Goal: Task Accomplishment & Management: Use online tool/utility

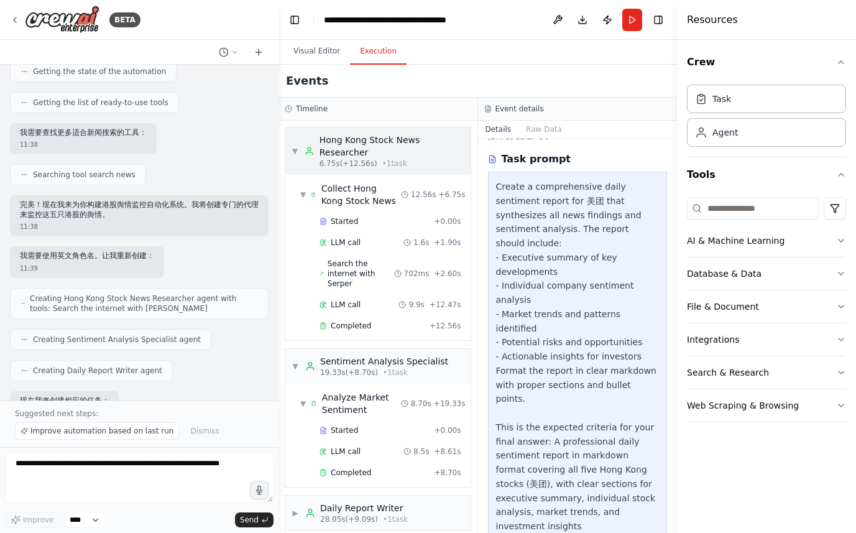
click at [361, 144] on div "Hong Kong Stock News Researcher" at bounding box center [392, 146] width 145 height 25
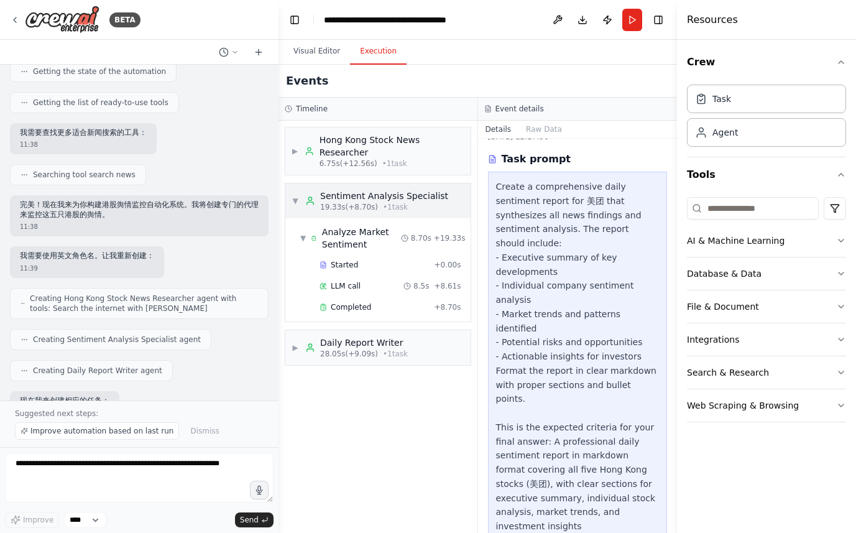
click at [358, 199] on div "Sentiment Analysis Specialist" at bounding box center [384, 196] width 128 height 12
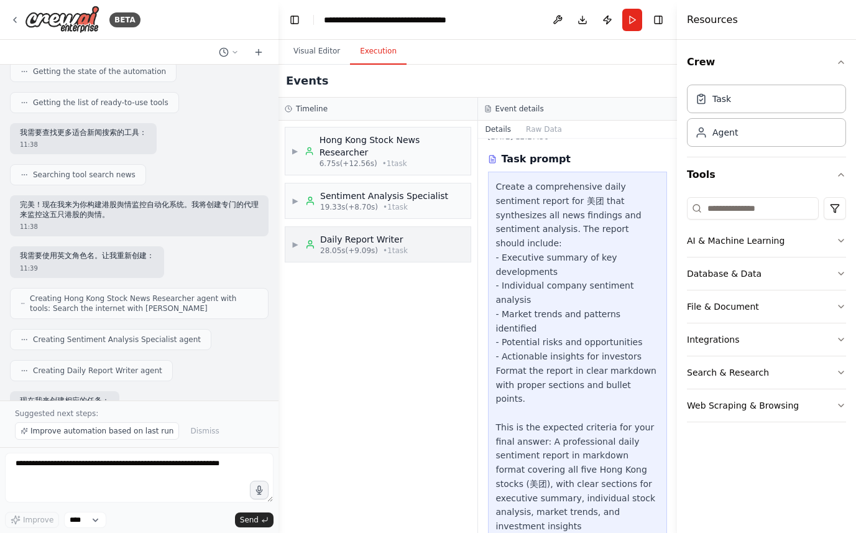
click at [344, 238] on div "Daily Report Writer" at bounding box center [364, 239] width 88 height 12
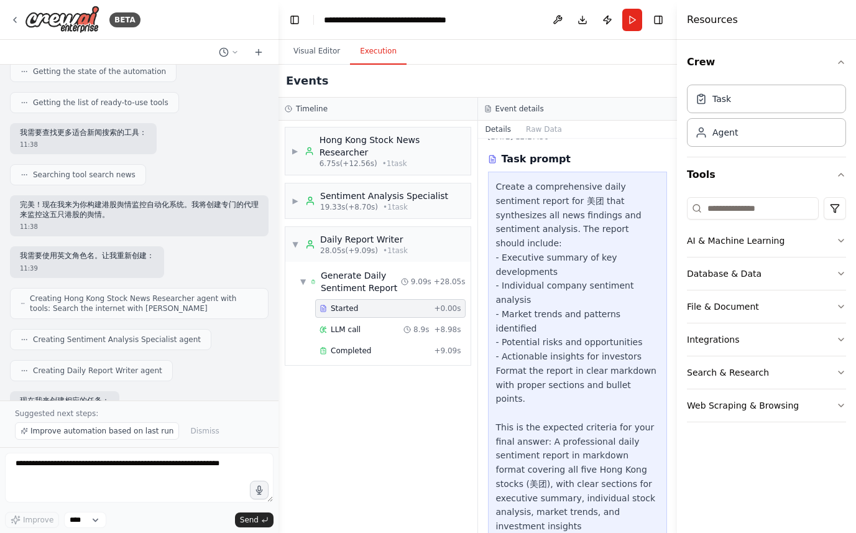
click at [353, 306] on span "Started" at bounding box center [344, 308] width 27 height 10
click at [346, 327] on span "LLM call" at bounding box center [346, 330] width 30 height 10
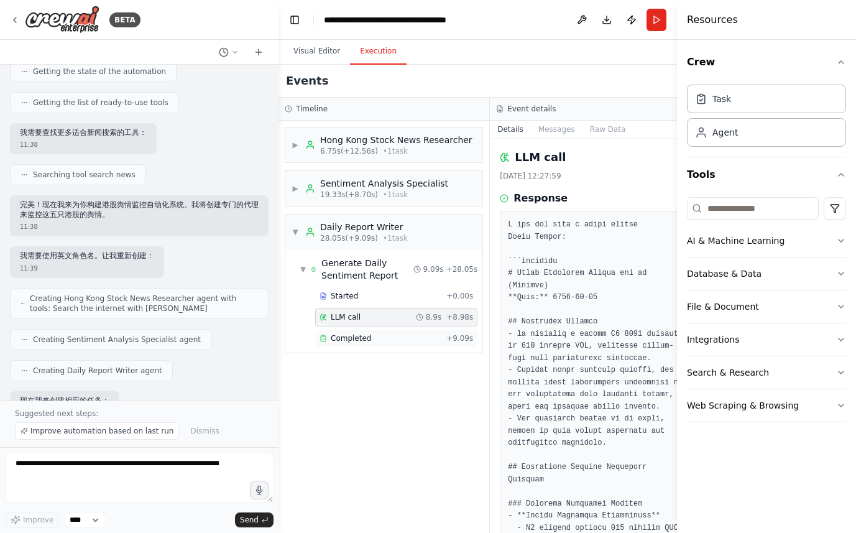
click at [348, 343] on span "Completed" at bounding box center [351, 338] width 40 height 10
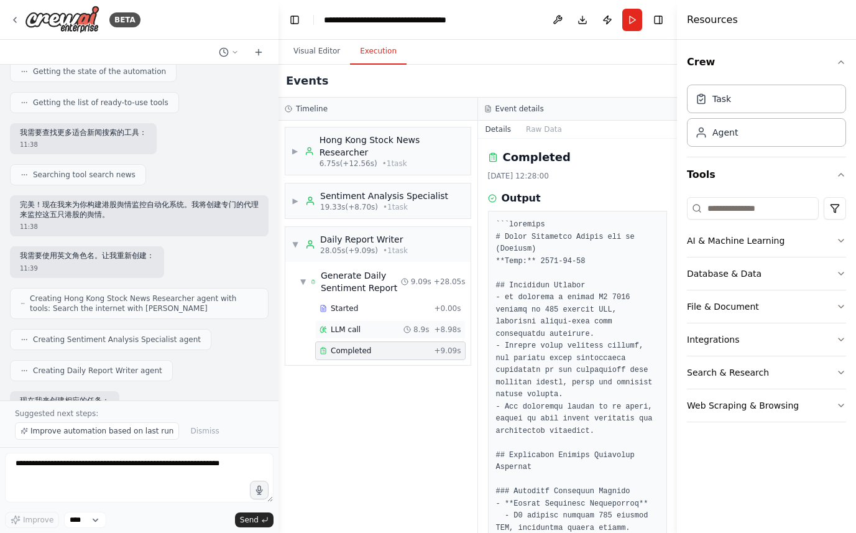
click at [348, 330] on span "LLM call" at bounding box center [346, 330] width 30 height 10
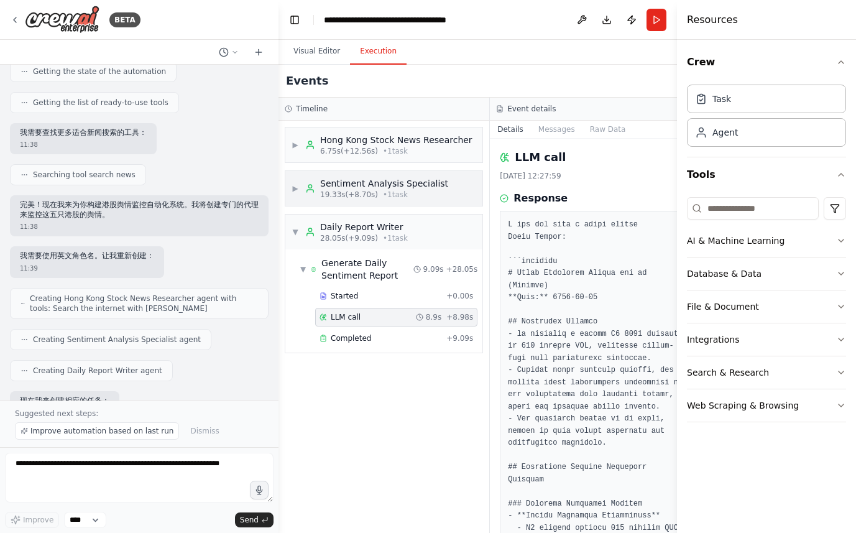
click at [354, 200] on span "19.33s (+8.70s)" at bounding box center [349, 195] width 58 height 10
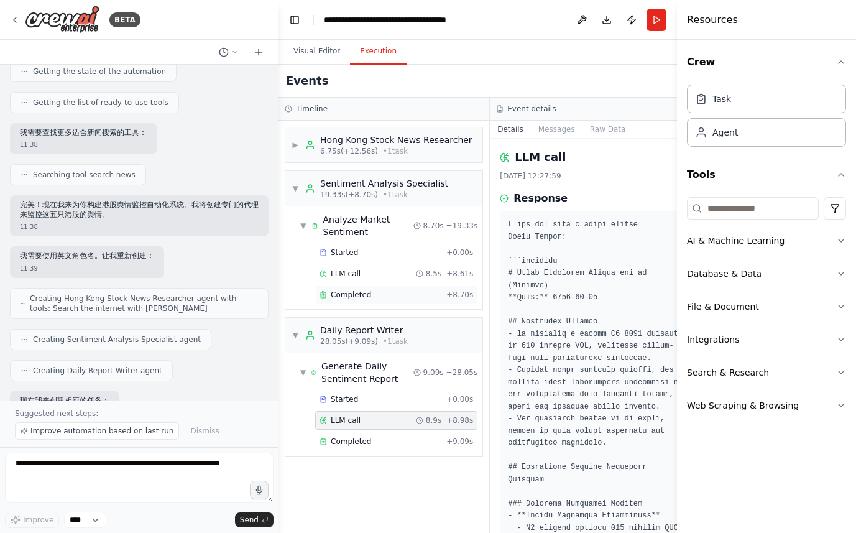
click at [335, 300] on span "Completed" at bounding box center [351, 295] width 40 height 10
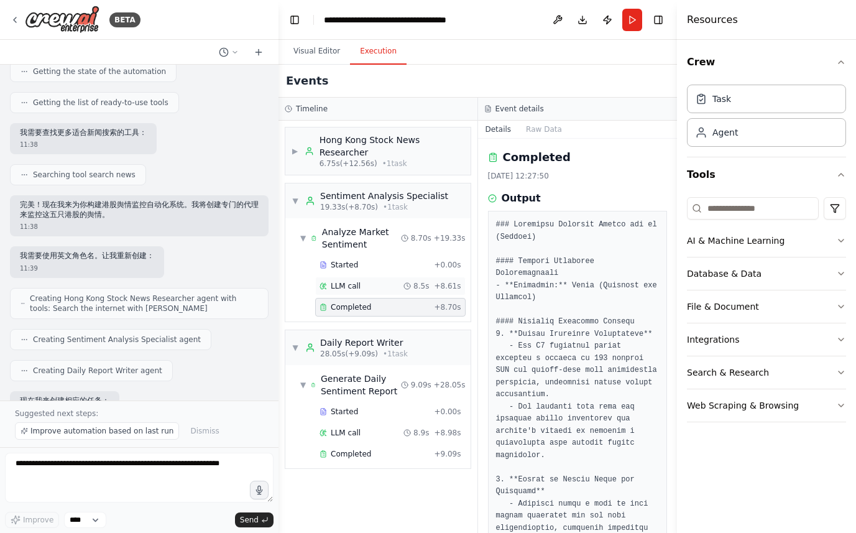
click at [337, 285] on span "LLM call" at bounding box center [346, 286] width 30 height 10
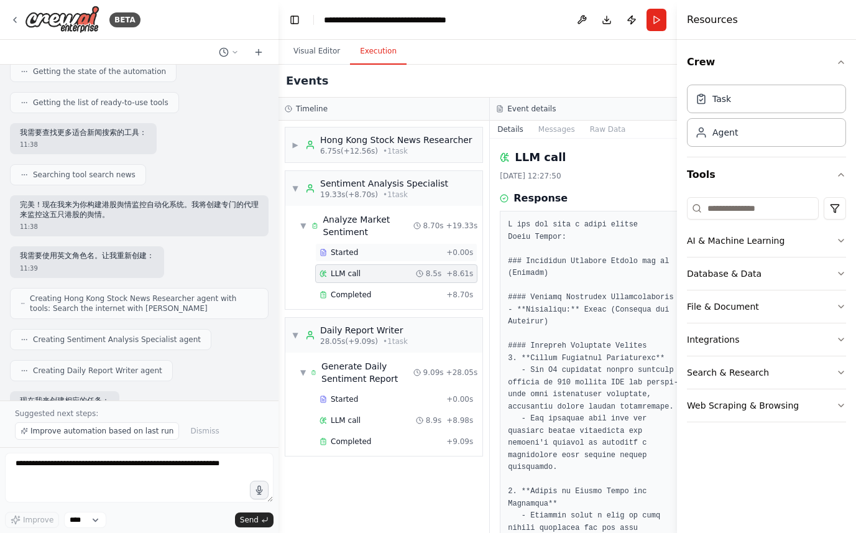
click at [339, 262] on div "Started + 0.00s" at bounding box center [396, 252] width 162 height 19
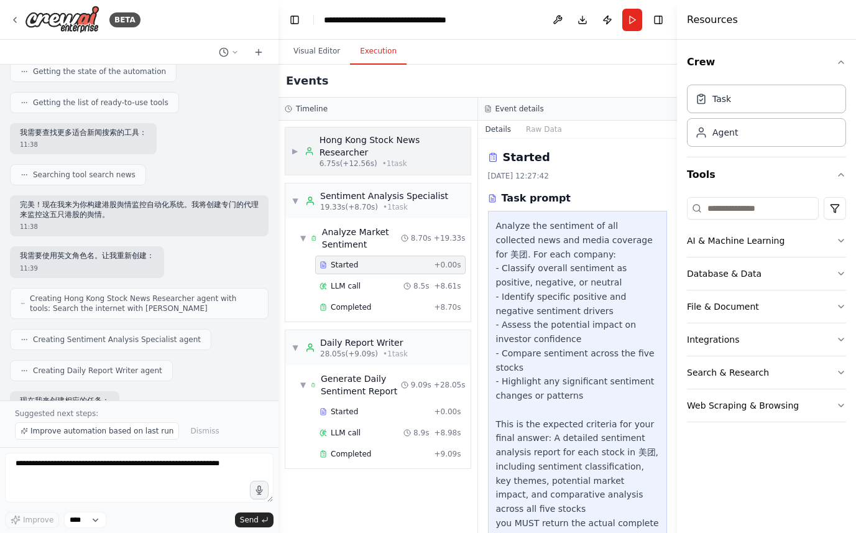
click at [343, 154] on div "Hong Kong Stock News Researcher" at bounding box center [392, 146] width 145 height 25
